Goal: Check status

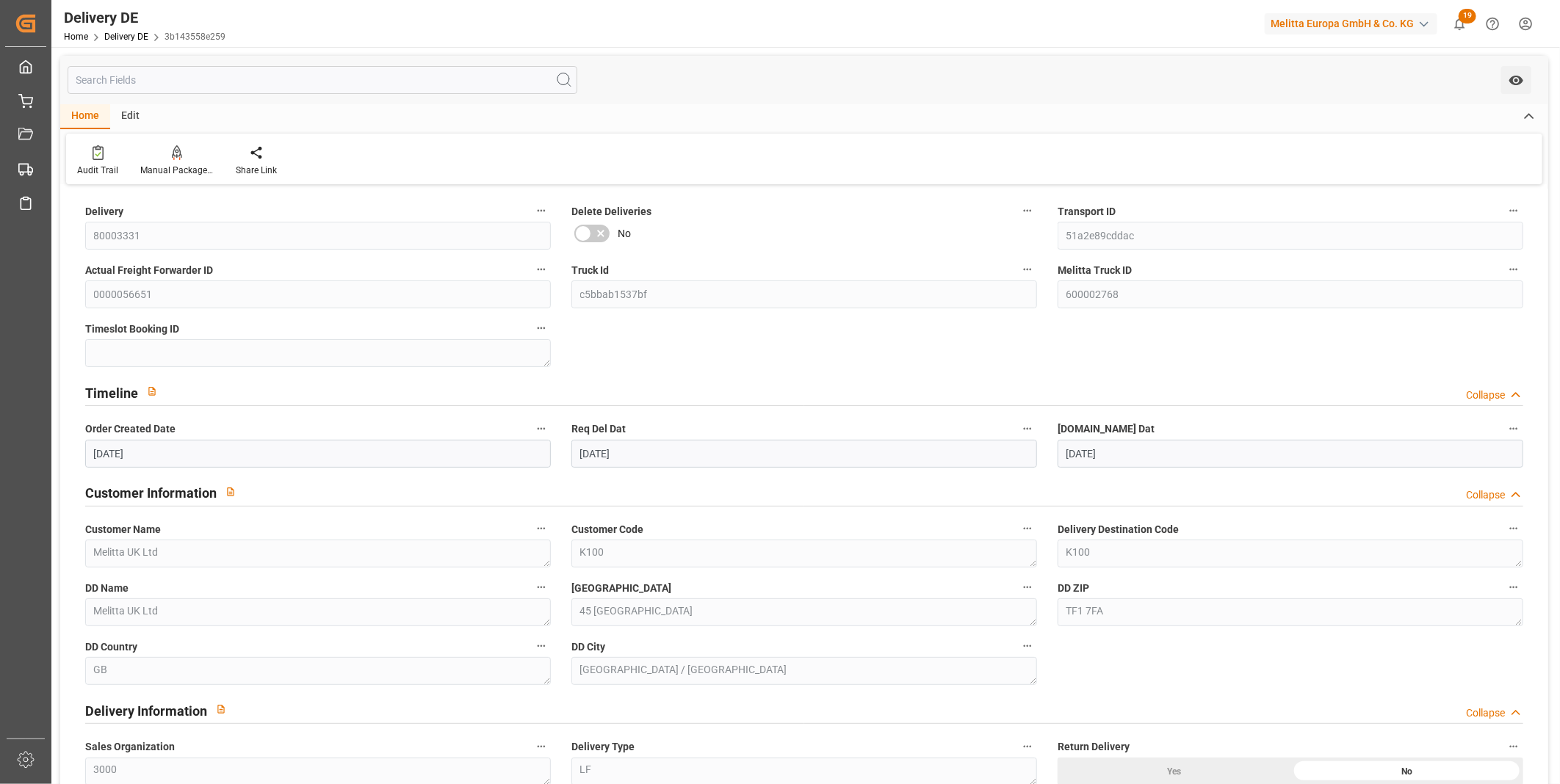
scroll to position [1713, 0]
